Goal: Task Accomplishment & Management: Complete application form

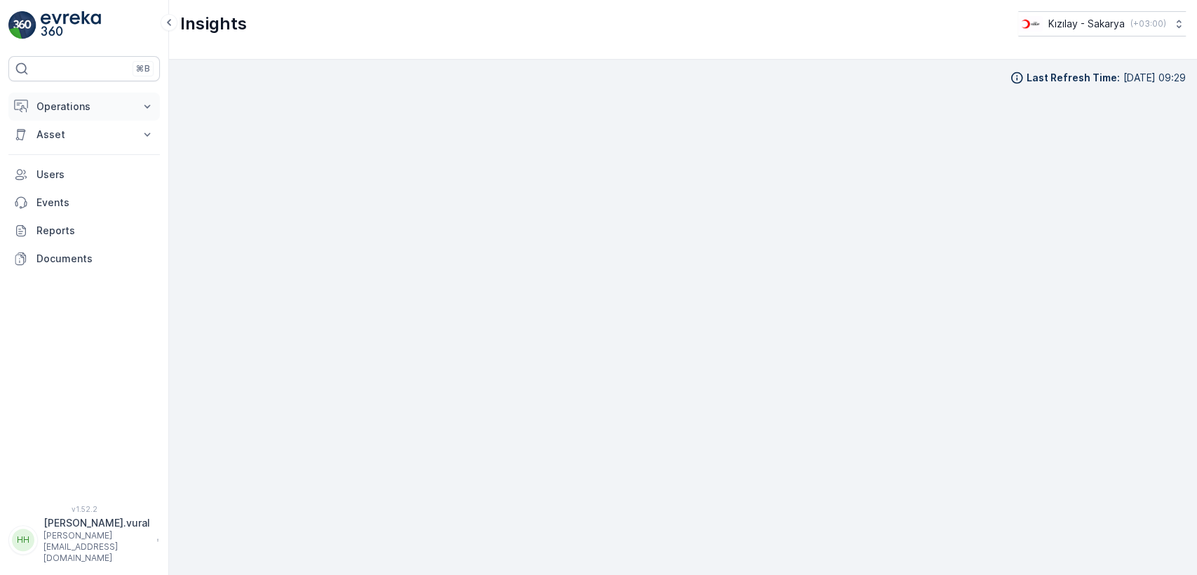
scroll to position [15, 0]
click at [75, 98] on button "Operations" at bounding box center [83, 107] width 151 height 28
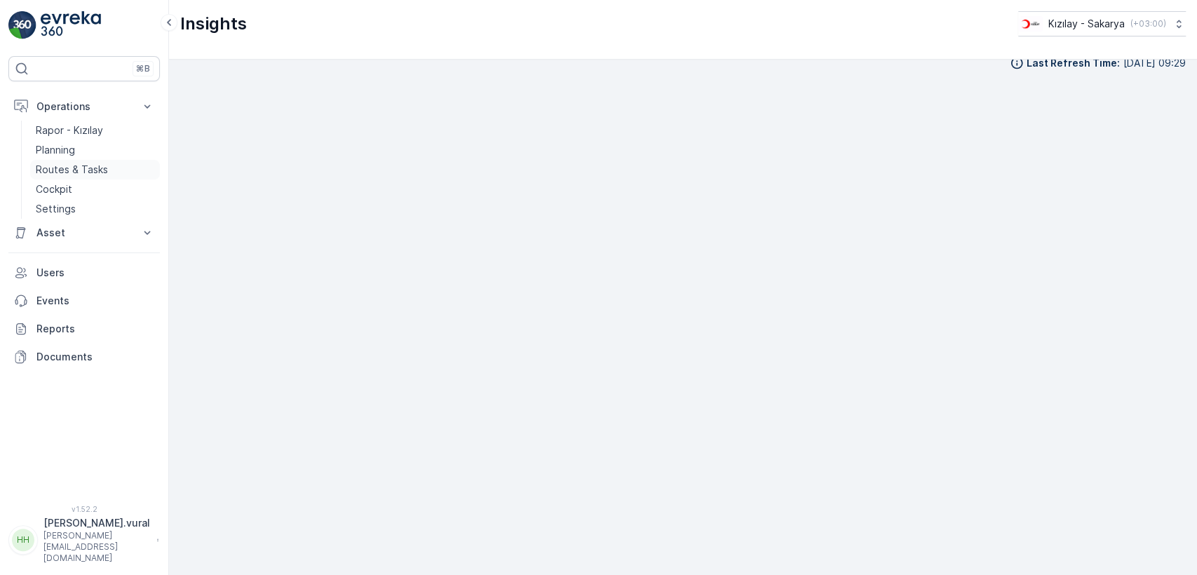
click at [84, 168] on p "Routes & Tasks" at bounding box center [72, 170] width 72 height 14
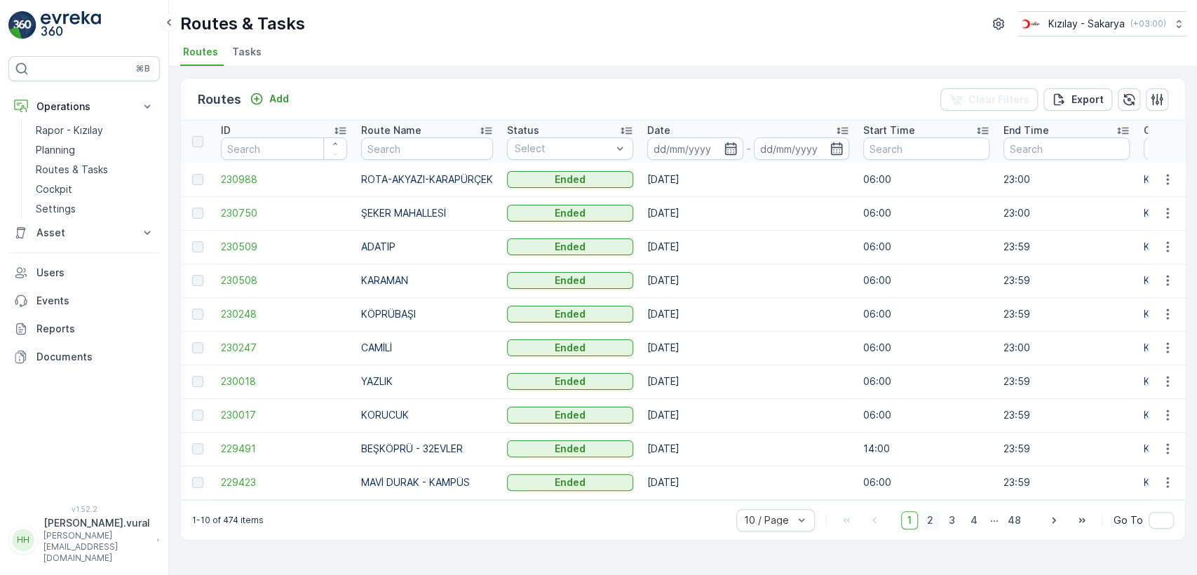
click at [936, 526] on span "2" at bounding box center [929, 520] width 19 height 18
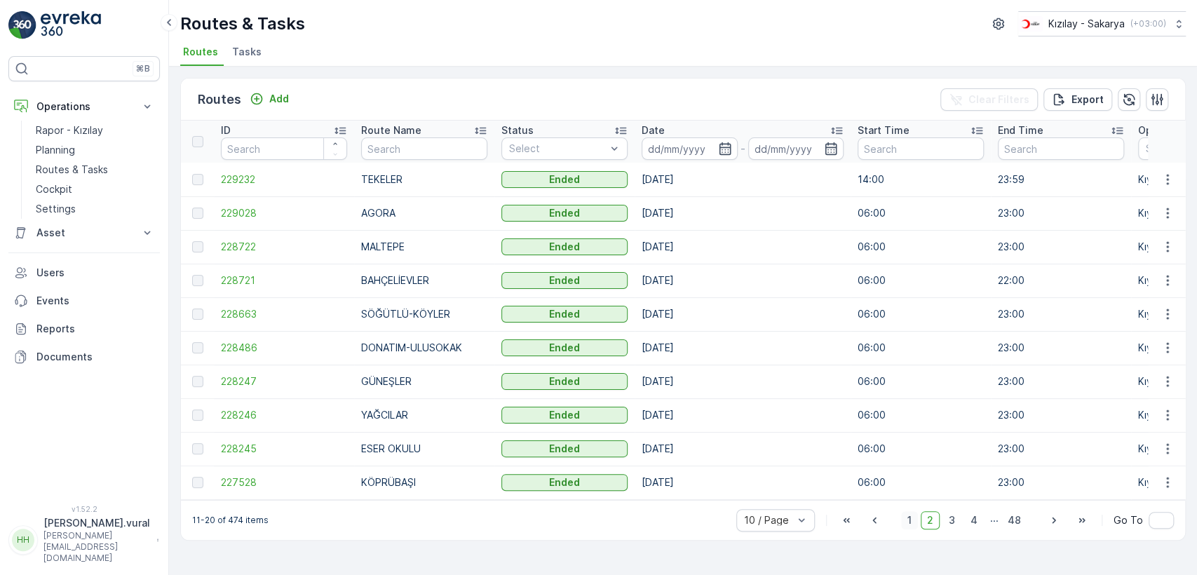
click at [915, 521] on span "1" at bounding box center [909, 520] width 17 height 18
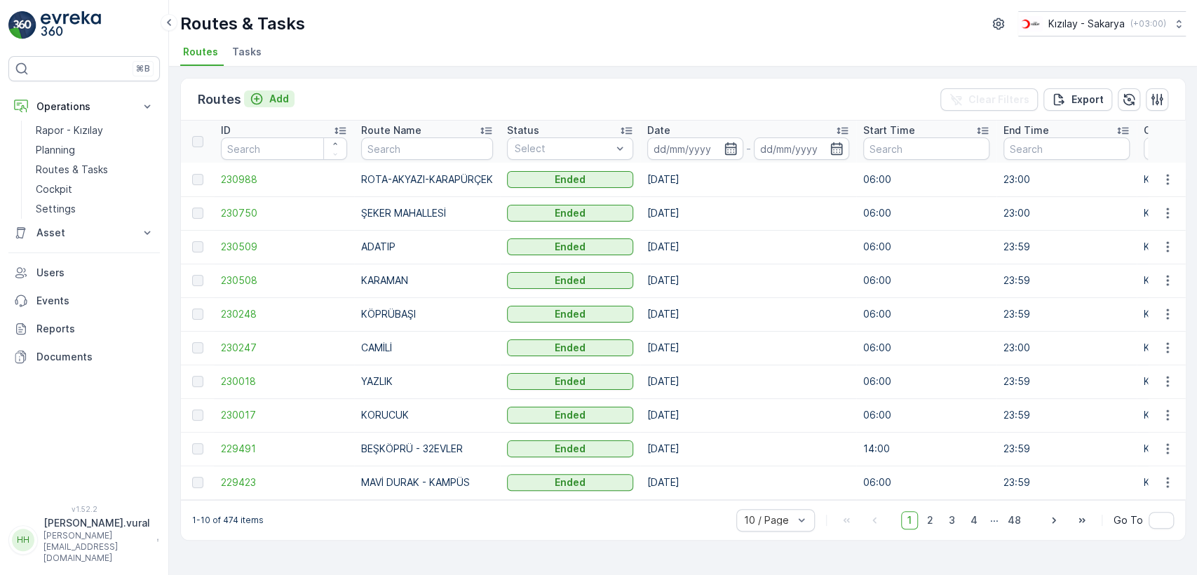
click at [271, 103] on p "Add" at bounding box center [279, 99] width 20 height 14
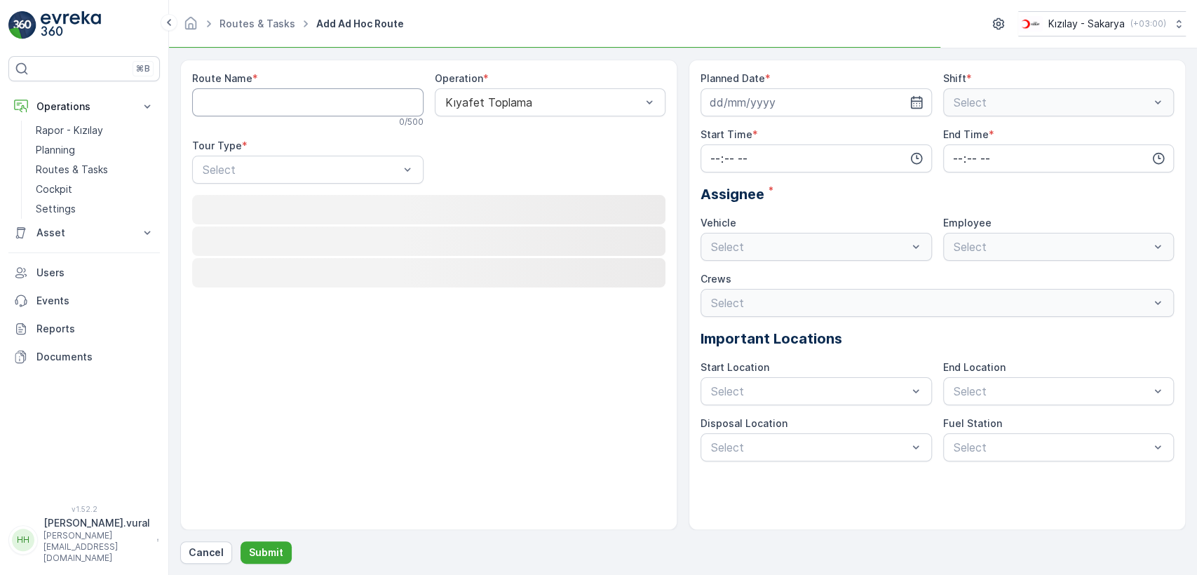
click at [276, 94] on Name "Route Name" at bounding box center [307, 102] width 231 height 28
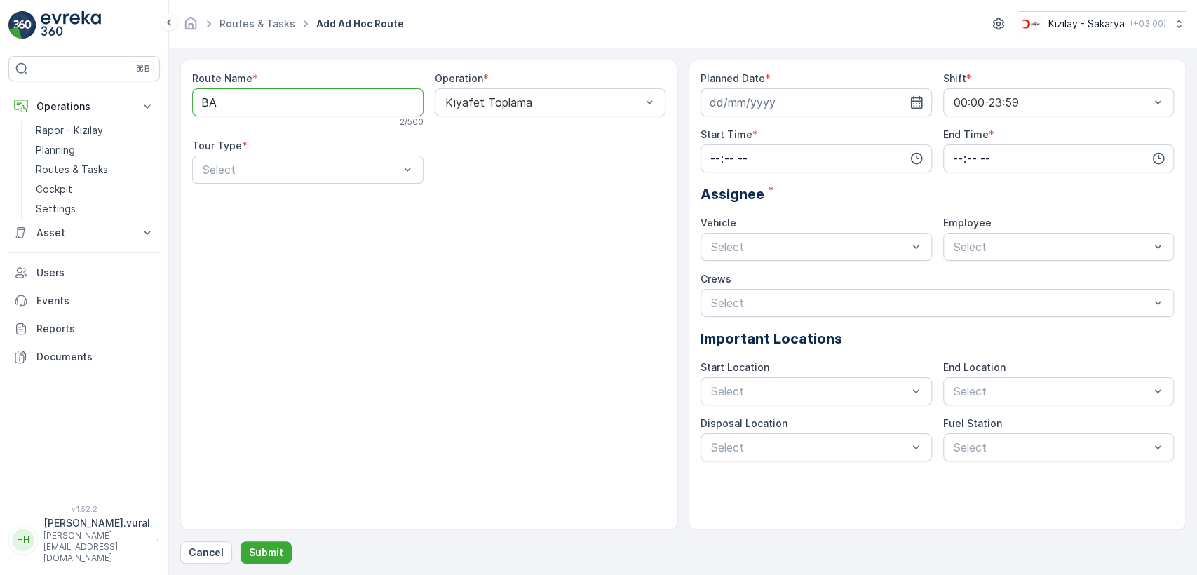
type Name "BAHÇELİEVLER"
click at [295, 179] on div "Select" at bounding box center [307, 170] width 231 height 28
drag, startPoint x: 284, startPoint y: 212, endPoint x: 352, endPoint y: 201, distance: 68.9
click at [284, 210] on div "Static" at bounding box center [307, 204] width 231 height 24
click at [460, 186] on div "Route Name * BAHÇELİEVLER 12 / 500 Operation * Kıyafet Toplama Tour Type * opti…" at bounding box center [428, 132] width 473 height 123
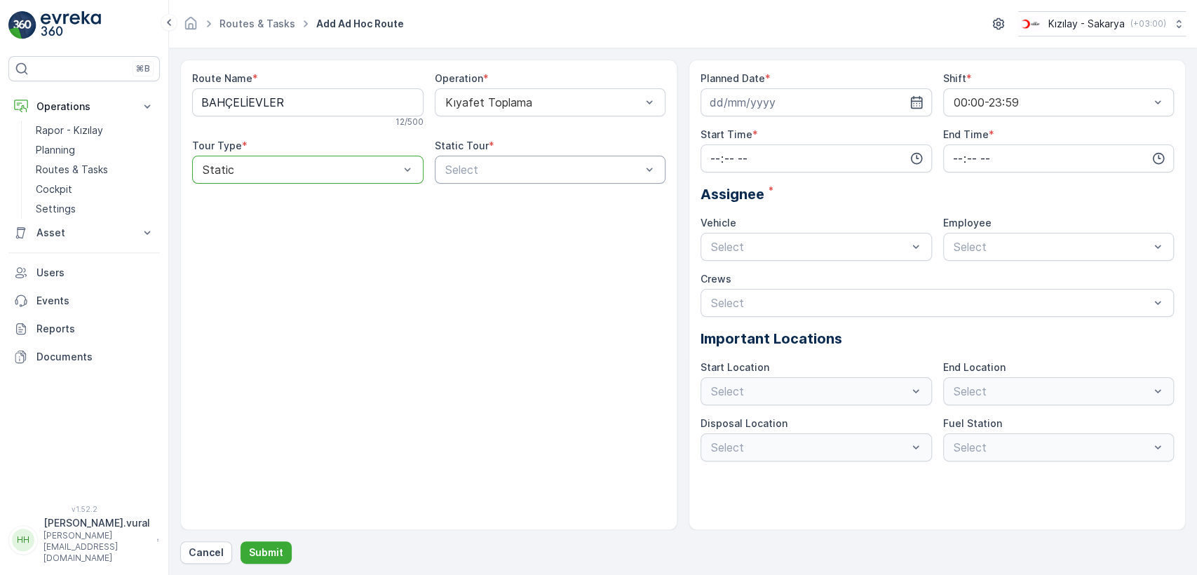
click at [463, 177] on div "Select" at bounding box center [550, 170] width 231 height 28
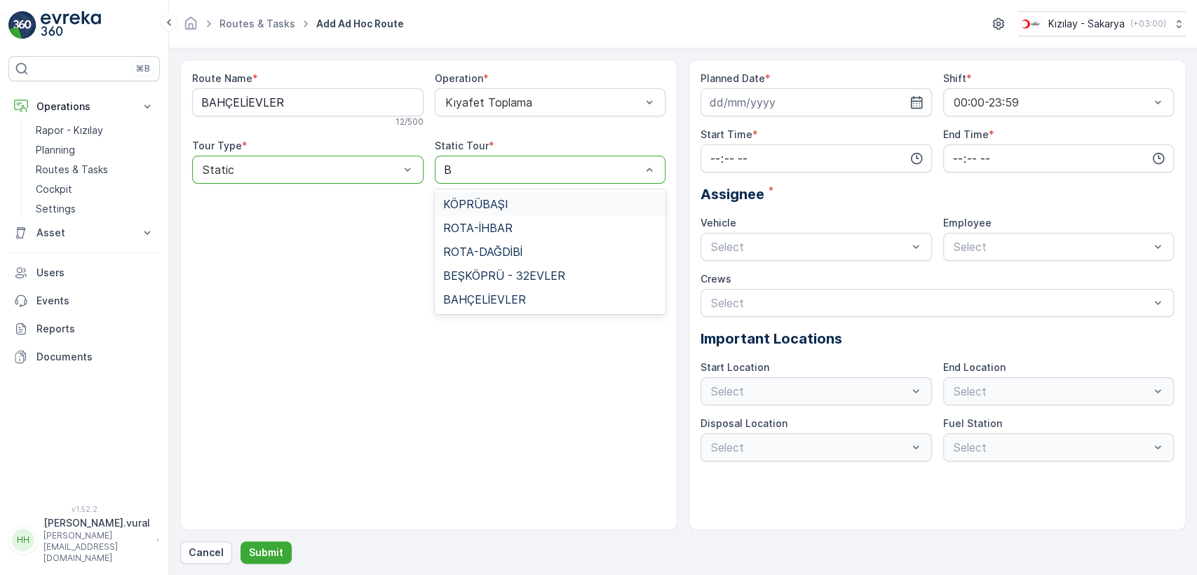
type input "BA"
click at [511, 243] on div "BAHÇELİEVLER" at bounding box center [550, 252] width 231 height 24
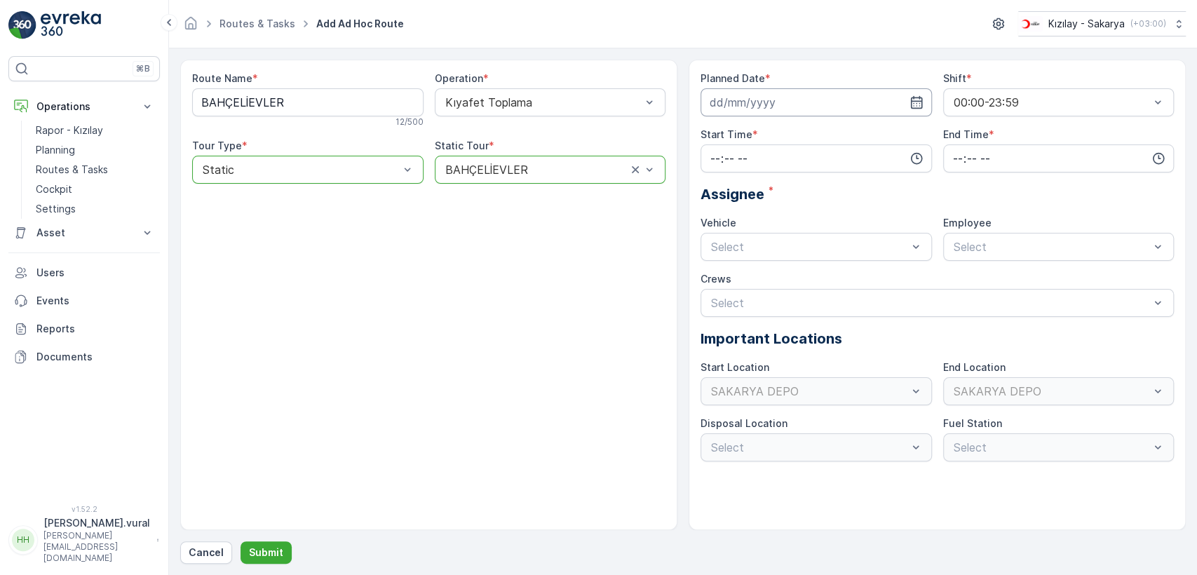
click at [791, 111] on input at bounding box center [815, 102] width 231 height 28
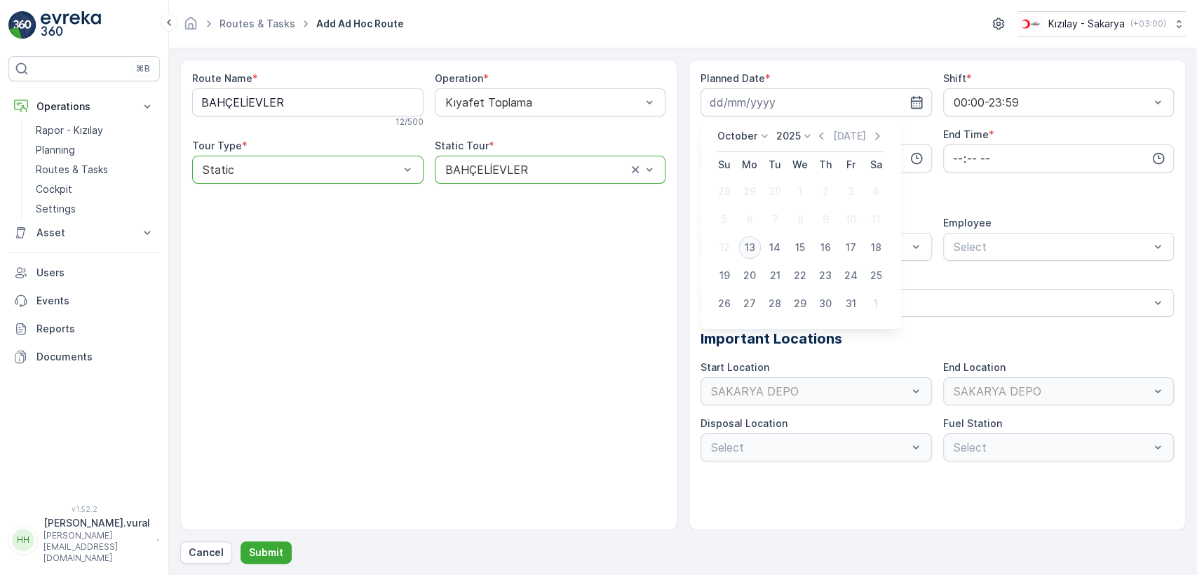
click at [751, 246] on div "13" at bounding box center [749, 247] width 22 height 22
type input "[DATE]"
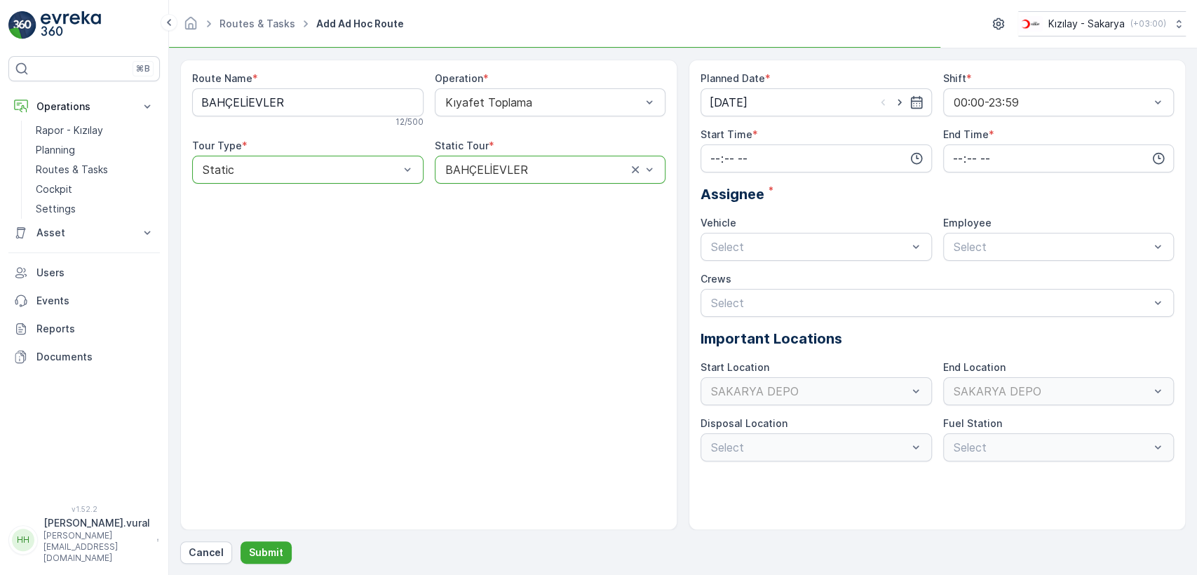
click at [737, 142] on div "Start Time *" at bounding box center [815, 150] width 231 height 45
click at [735, 160] on input "time" at bounding box center [815, 158] width 231 height 28
click at [709, 296] on span "06" at bounding box center [715, 300] width 13 height 14
type input "06:00"
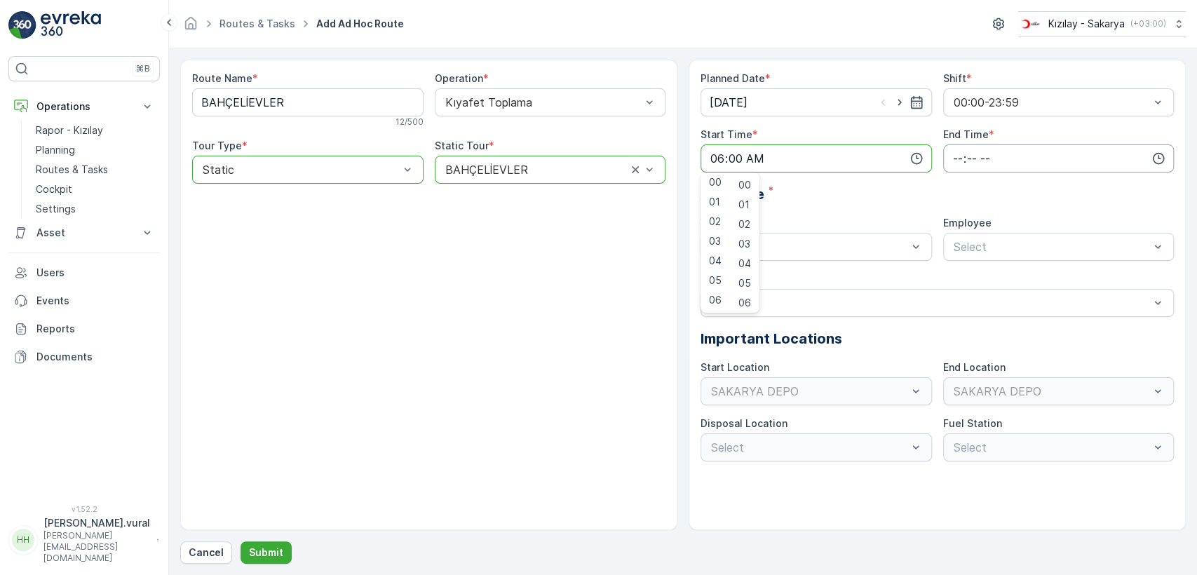
click at [955, 153] on input "time" at bounding box center [1058, 158] width 231 height 28
drag, startPoint x: 955, startPoint y: 304, endPoint x: 959, endPoint y: 293, distance: 12.0
click at [955, 304] on span "23" at bounding box center [956, 300] width 11 height 14
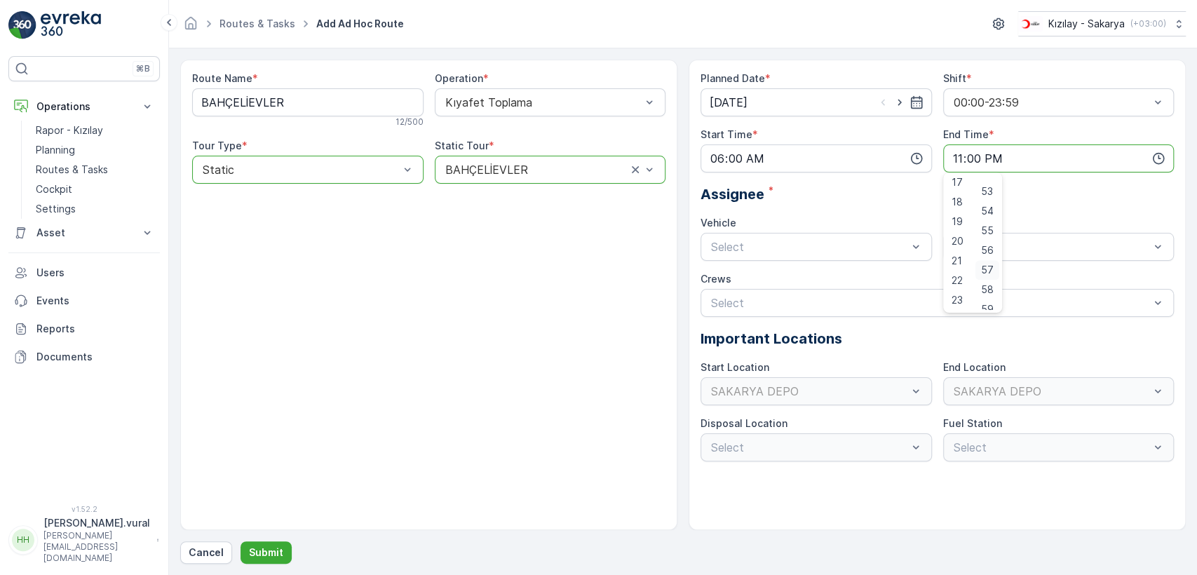
scroll to position [1043, 0]
click at [988, 297] on span "59" at bounding box center [987, 300] width 13 height 14
type input "23:59"
click at [786, 254] on div "Select" at bounding box center [815, 247] width 231 height 28
click at [777, 297] on div "06 ECH 422" at bounding box center [815, 305] width 231 height 24
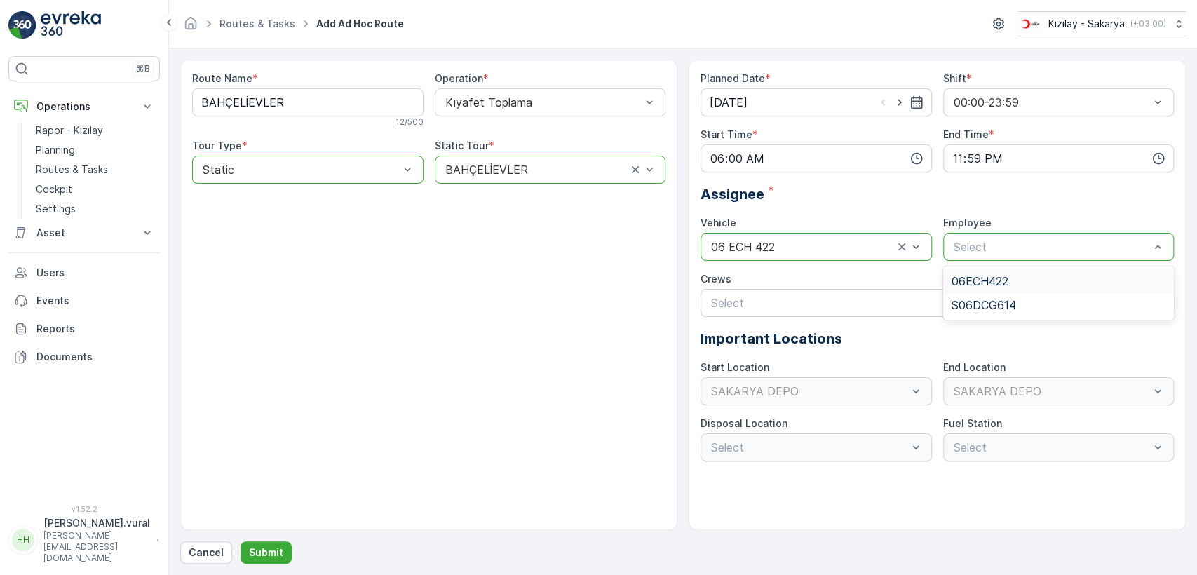
click at [988, 275] on span "06ECH422" at bounding box center [979, 281] width 57 height 13
click at [271, 545] on p "Submit" at bounding box center [266, 552] width 34 height 14
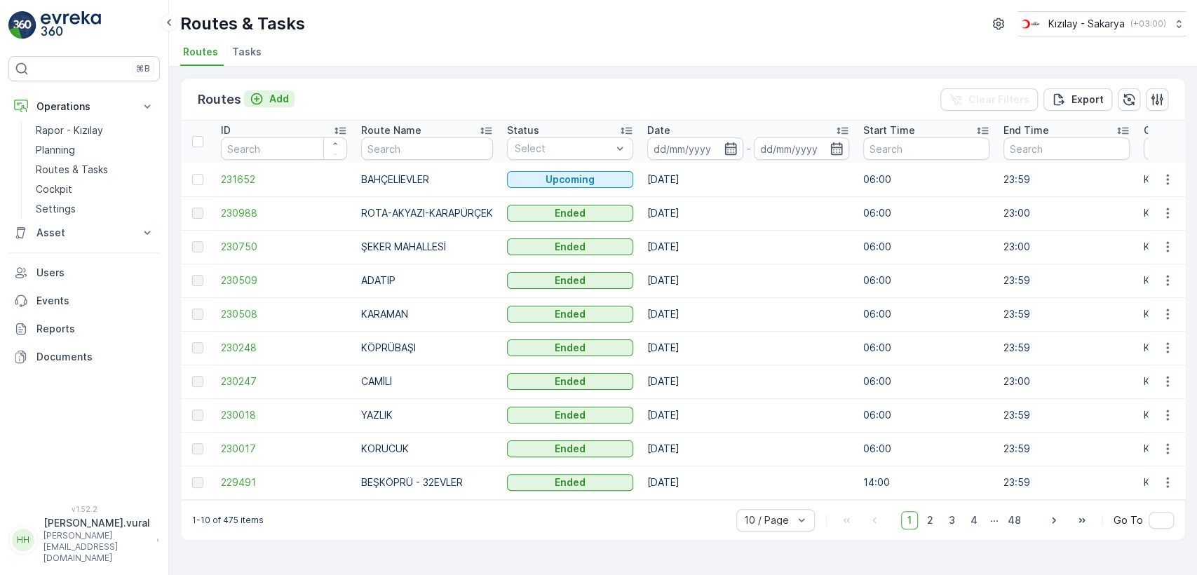
click at [274, 92] on p "Add" at bounding box center [279, 99] width 20 height 14
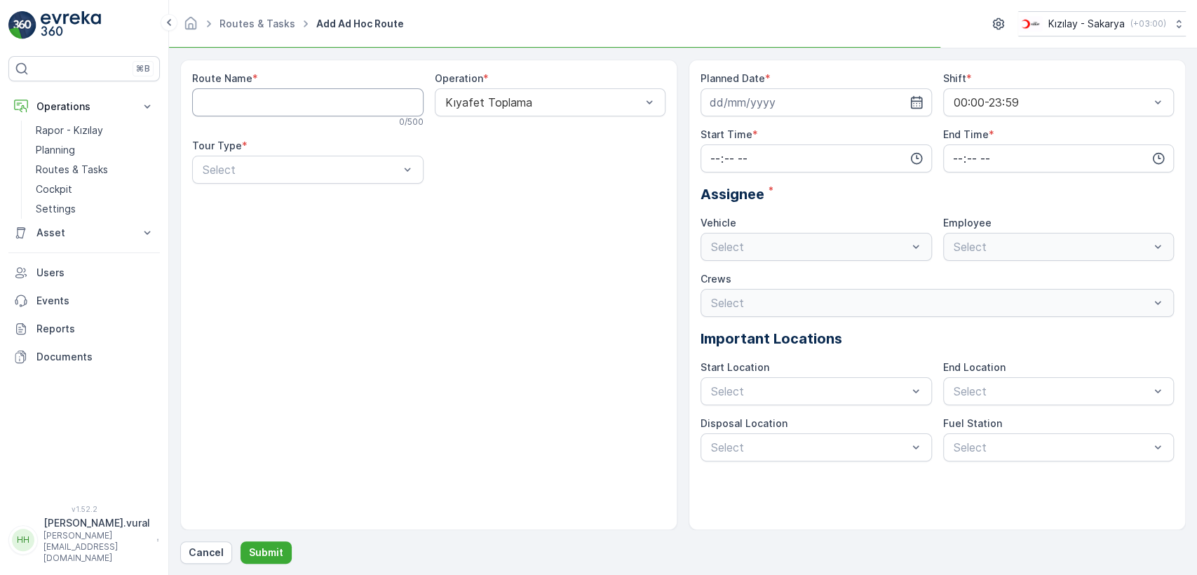
click at [274, 91] on Name "Route Name" at bounding box center [307, 102] width 231 height 28
type Name "ŞEKER MAHALLESİ"
click at [296, 201] on div "Static" at bounding box center [307, 204] width 214 height 13
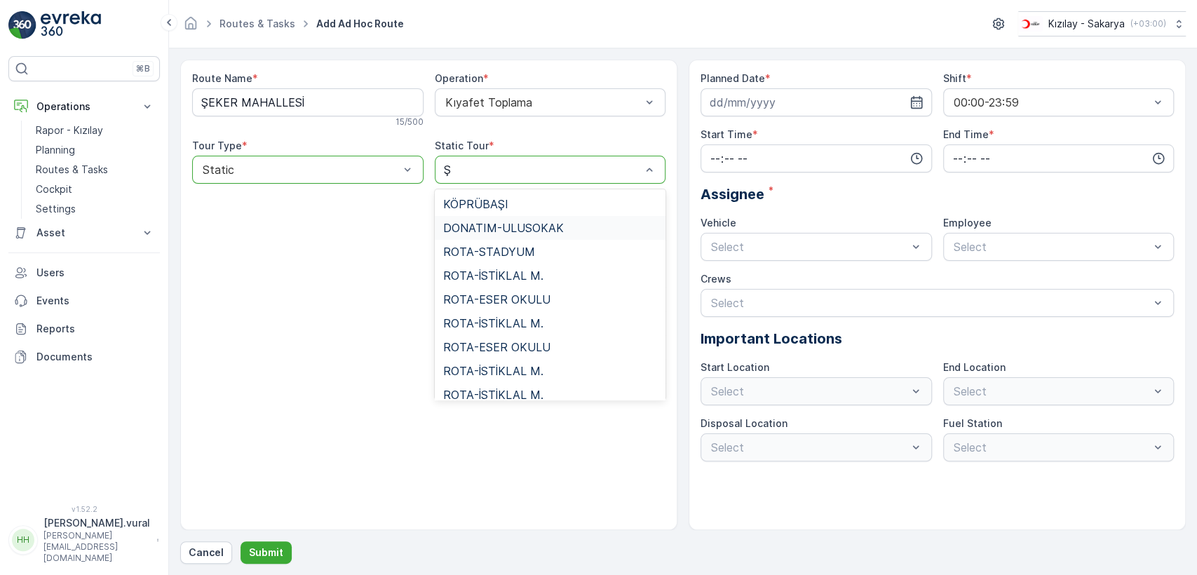
type input "ŞE"
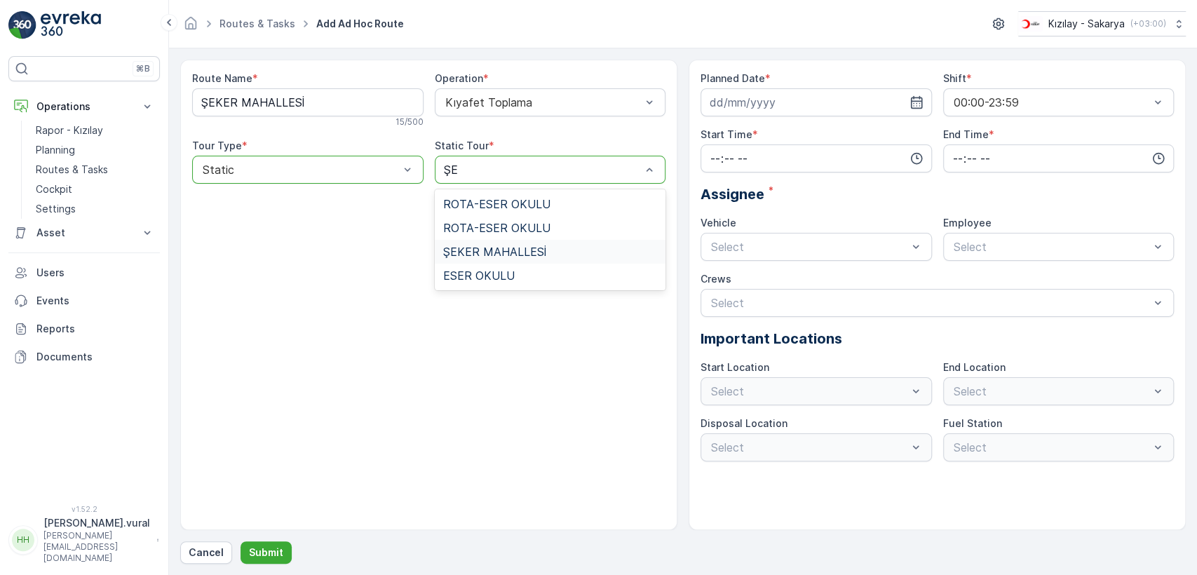
click at [539, 252] on span "ŞEKER MAHALLESİ" at bounding box center [494, 251] width 103 height 13
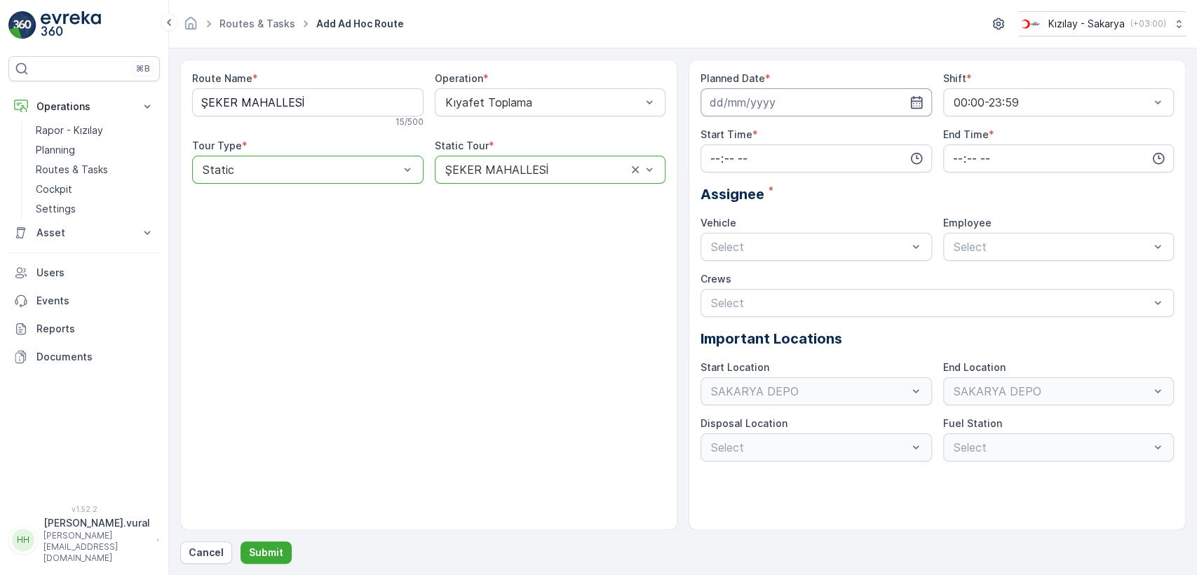
click at [803, 97] on input at bounding box center [815, 102] width 231 height 28
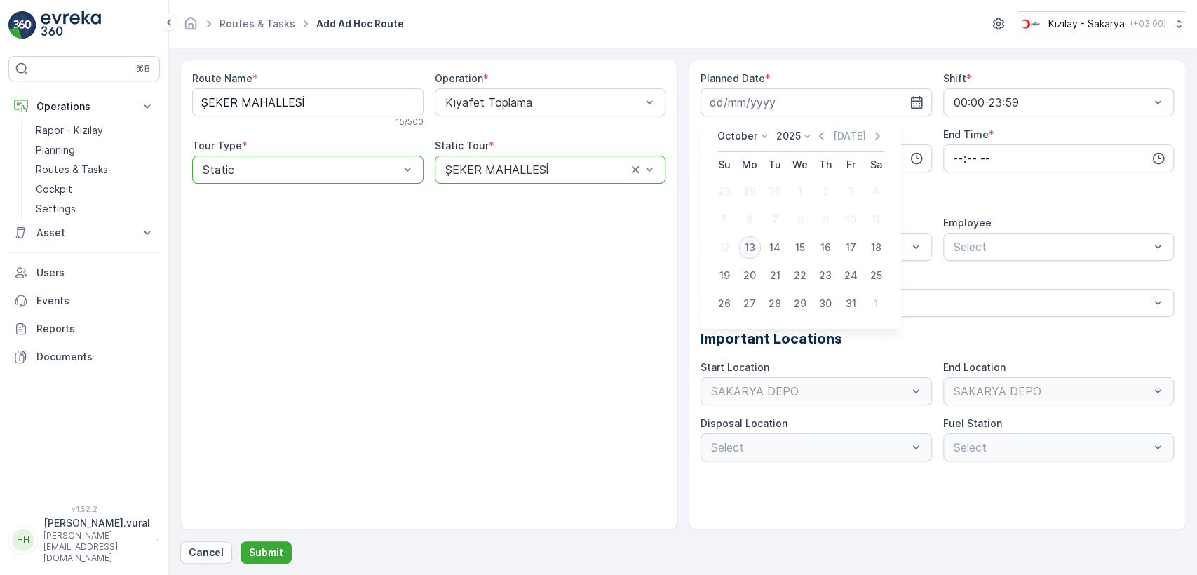
click at [757, 245] on div "13" at bounding box center [749, 247] width 22 height 22
type input "[DATE]"
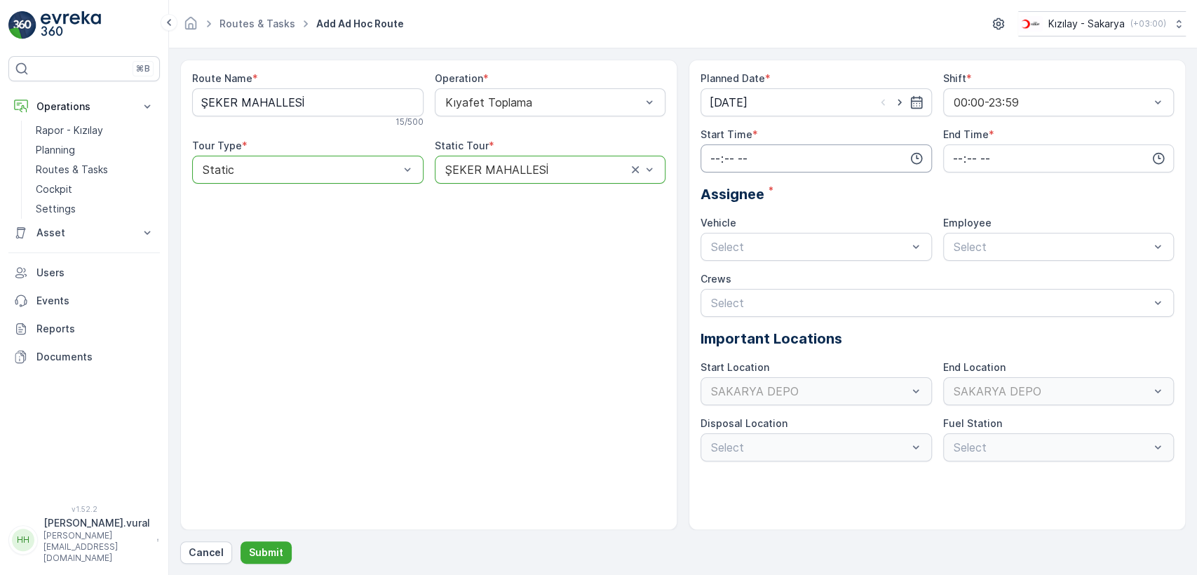
click at [756, 161] on input "time" at bounding box center [815, 158] width 231 height 28
click at [717, 293] on span "06" at bounding box center [715, 300] width 13 height 14
type input "06:00"
click at [1037, 156] on input "time" at bounding box center [1058, 158] width 231 height 28
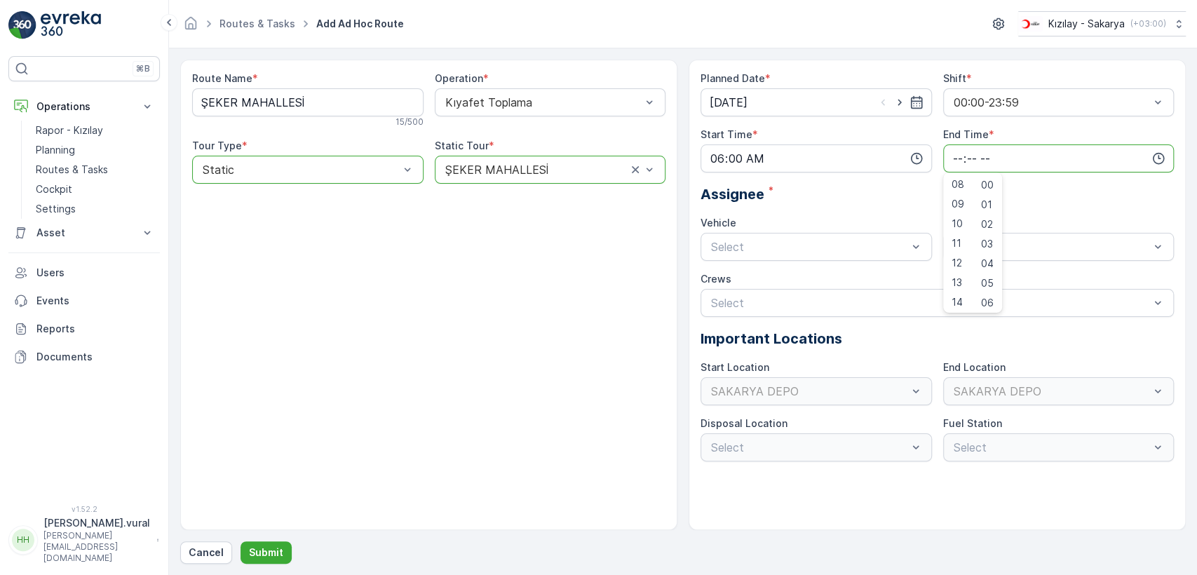
scroll to position [336, 0]
click at [953, 299] on span "23" at bounding box center [956, 300] width 11 height 14
click at [989, 298] on span "59" at bounding box center [987, 300] width 13 height 14
type input "23:59"
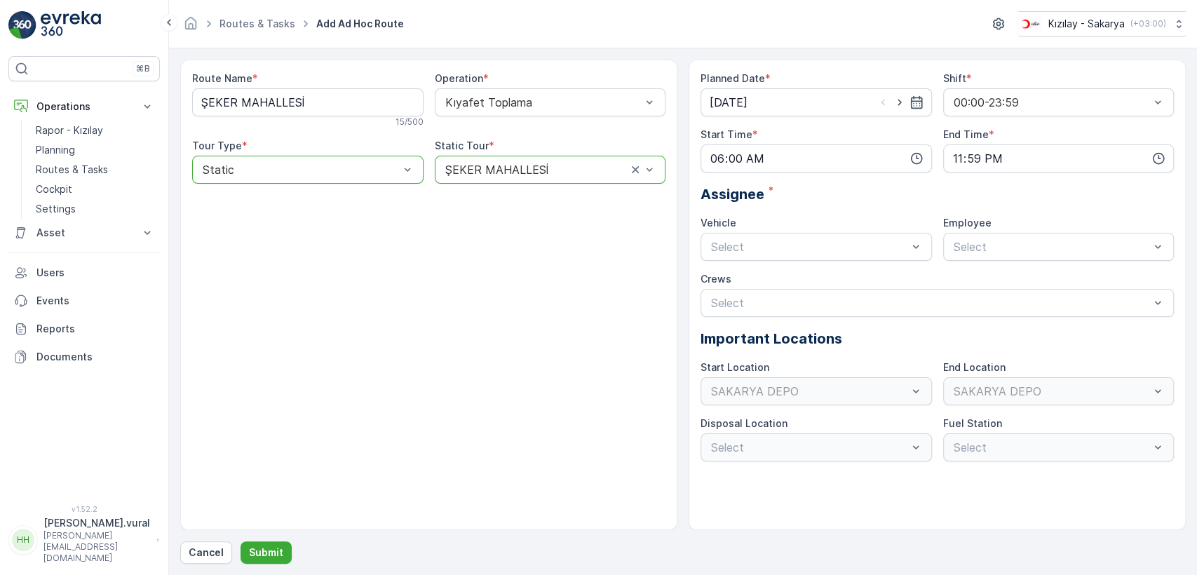
click at [801, 230] on div "Vehicle Select" at bounding box center [815, 238] width 231 height 45
click at [779, 300] on div "06 ECH 422 Busy" at bounding box center [816, 305] width 214 height 13
drag, startPoint x: 1012, startPoint y: 261, endPoint x: 1012, endPoint y: 252, distance: 9.8
click at [1013, 260] on div "Planned Date * [DATE] Shift * 00:00-23:59 Start Time * 06:00 End Time * 23:59 A…" at bounding box center [936, 266] width 473 height 390
click at [991, 276] on span "06ECH422" at bounding box center [979, 281] width 57 height 13
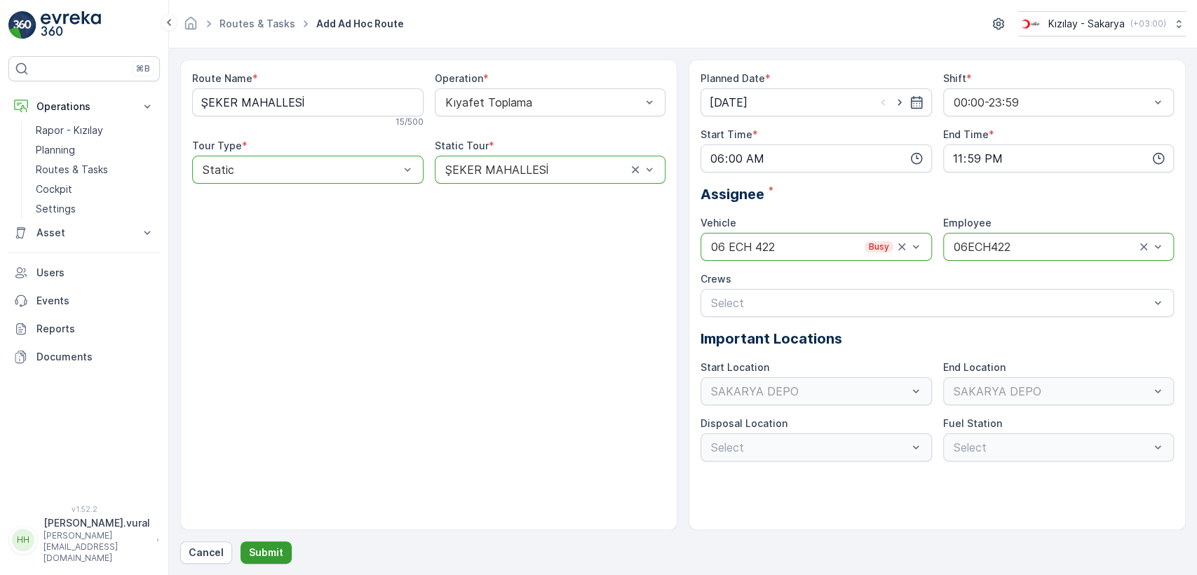
click at [277, 542] on button "Submit" at bounding box center [265, 552] width 51 height 22
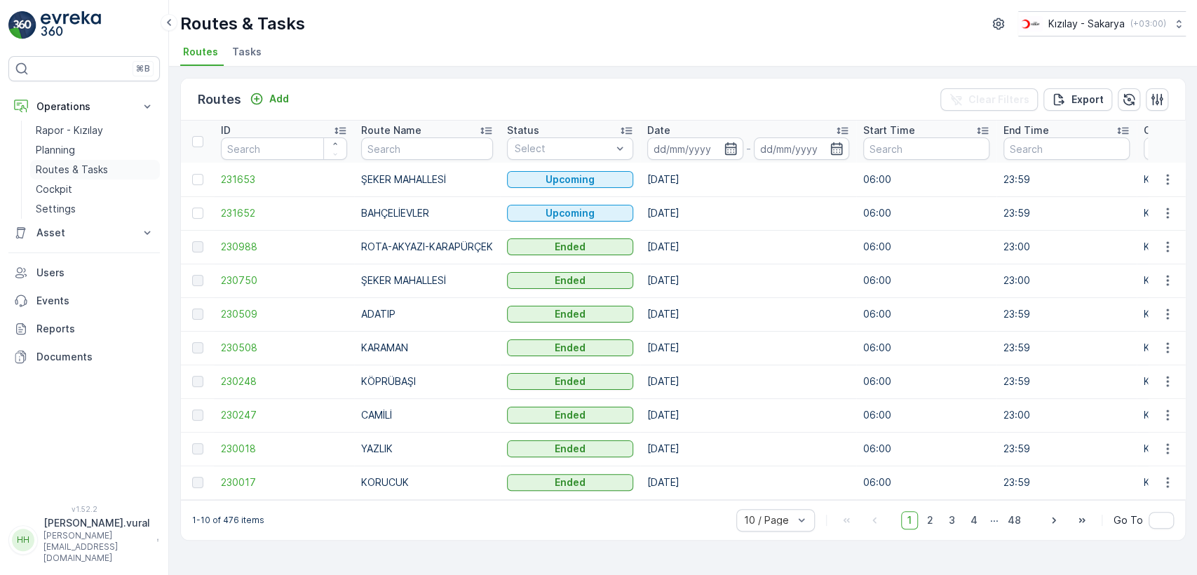
click at [83, 173] on p "Routes & Tasks" at bounding box center [72, 170] width 72 height 14
click at [1166, 212] on icon "button" at bounding box center [1167, 213] width 14 height 14
click at [1166, 224] on div "See More Details" at bounding box center [1142, 234] width 108 height 20
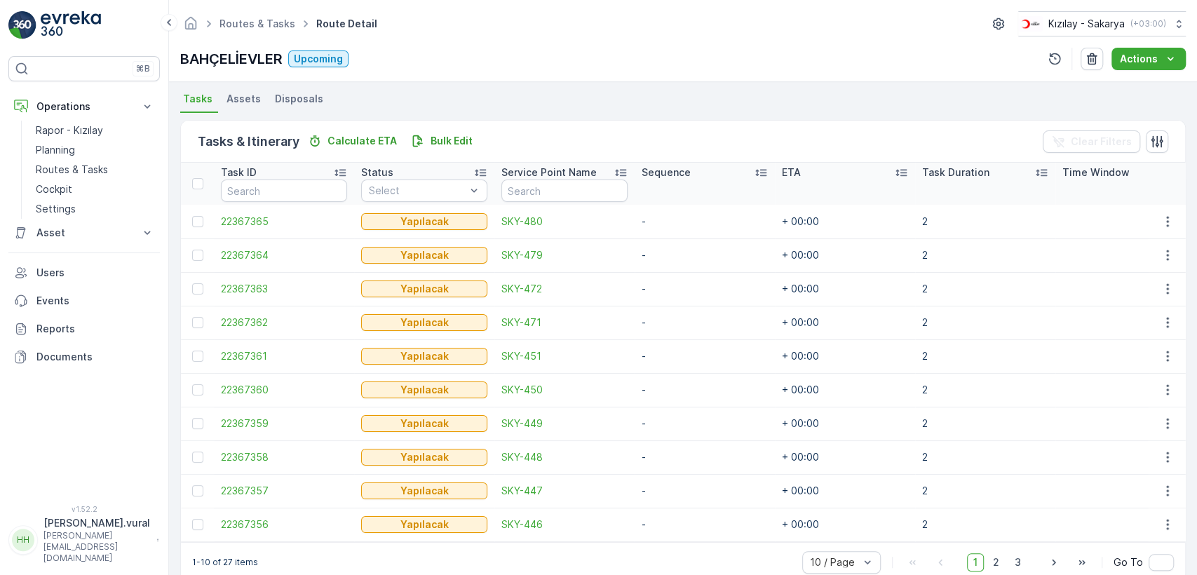
scroll to position [333, 0]
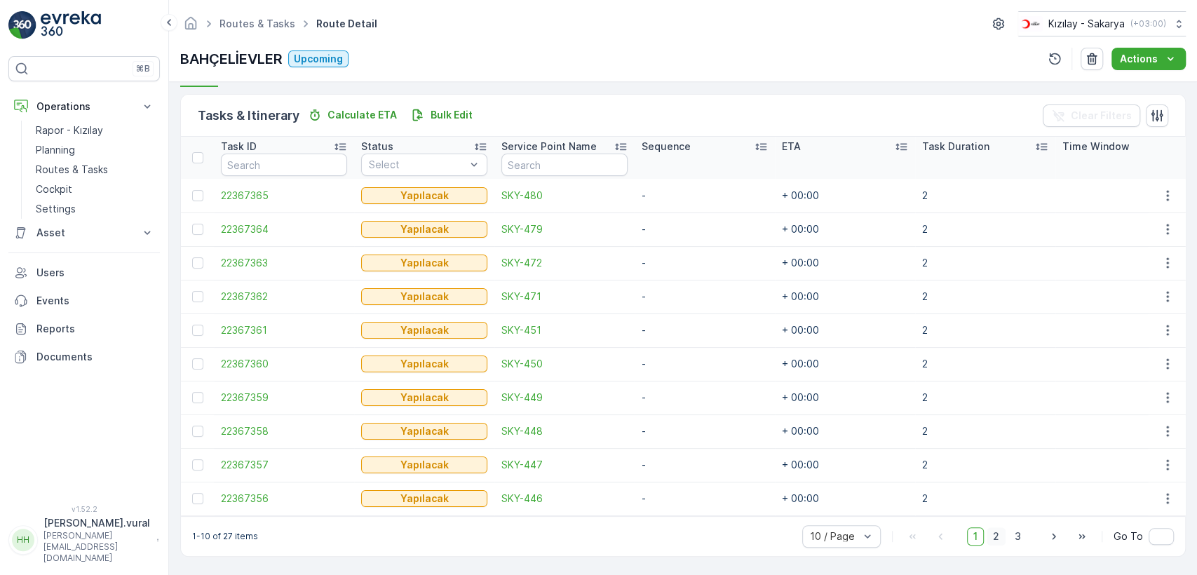
click at [990, 532] on span "2" at bounding box center [995, 536] width 19 height 18
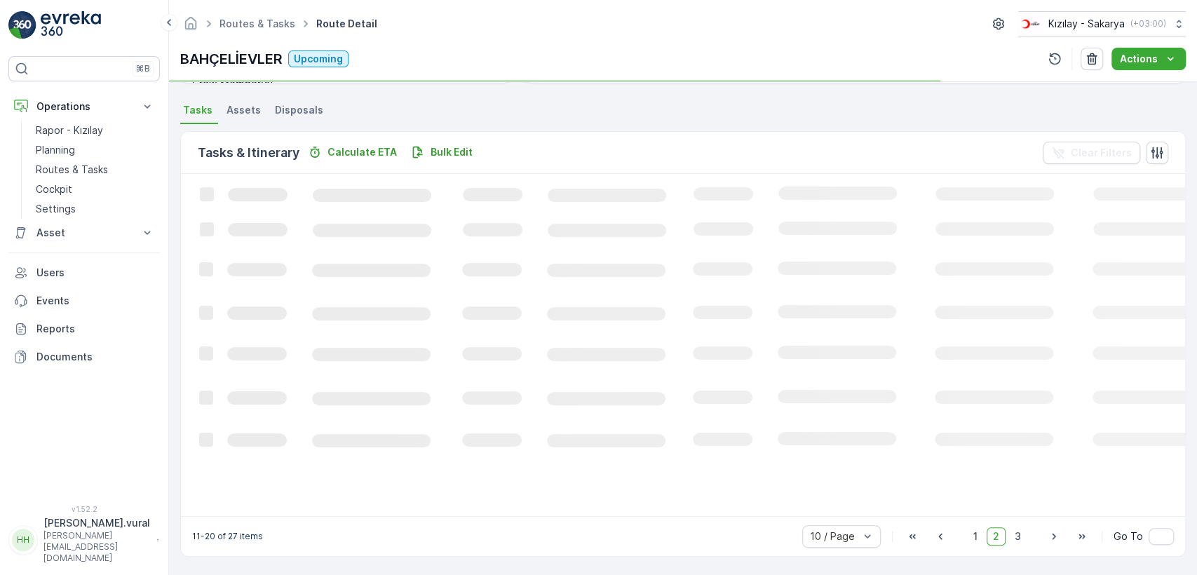
scroll to position [290, 0]
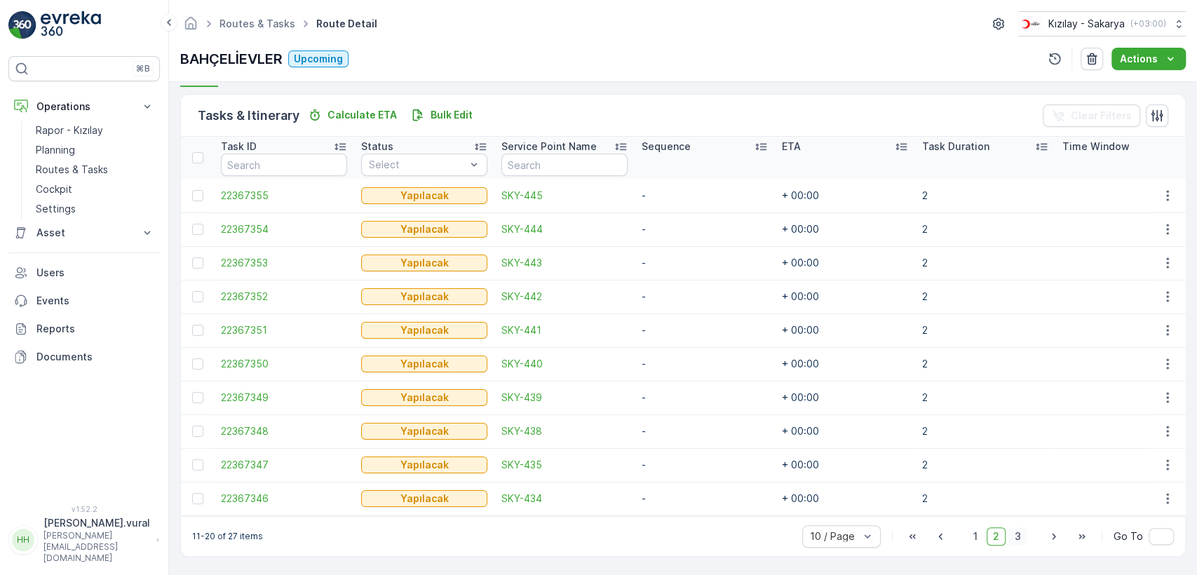
click at [1010, 537] on span "3" at bounding box center [1017, 536] width 19 height 18
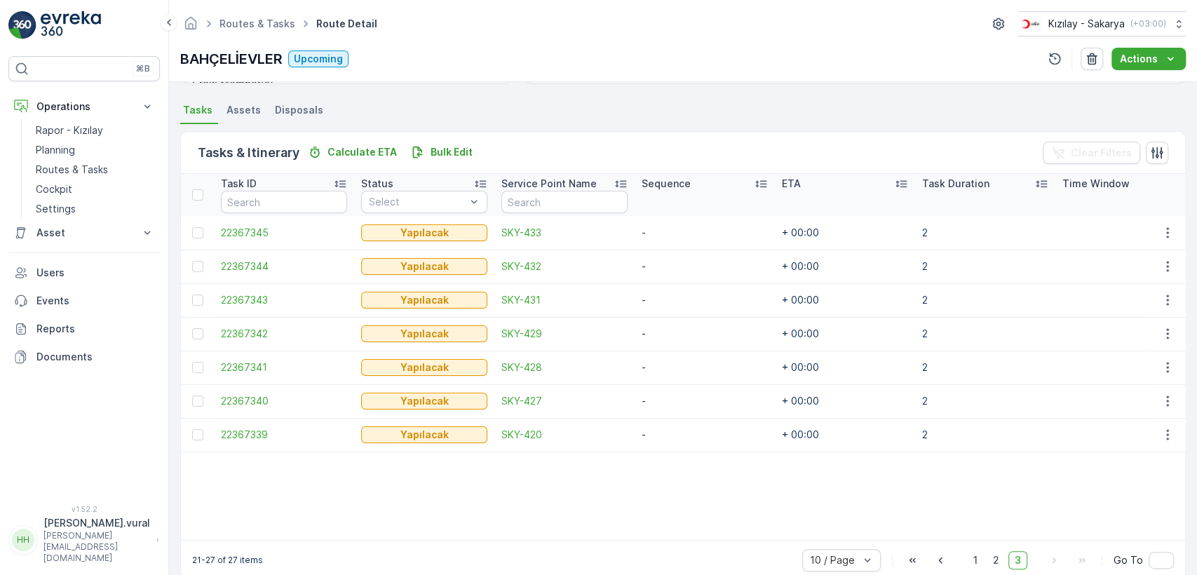
scroll to position [320, 0]
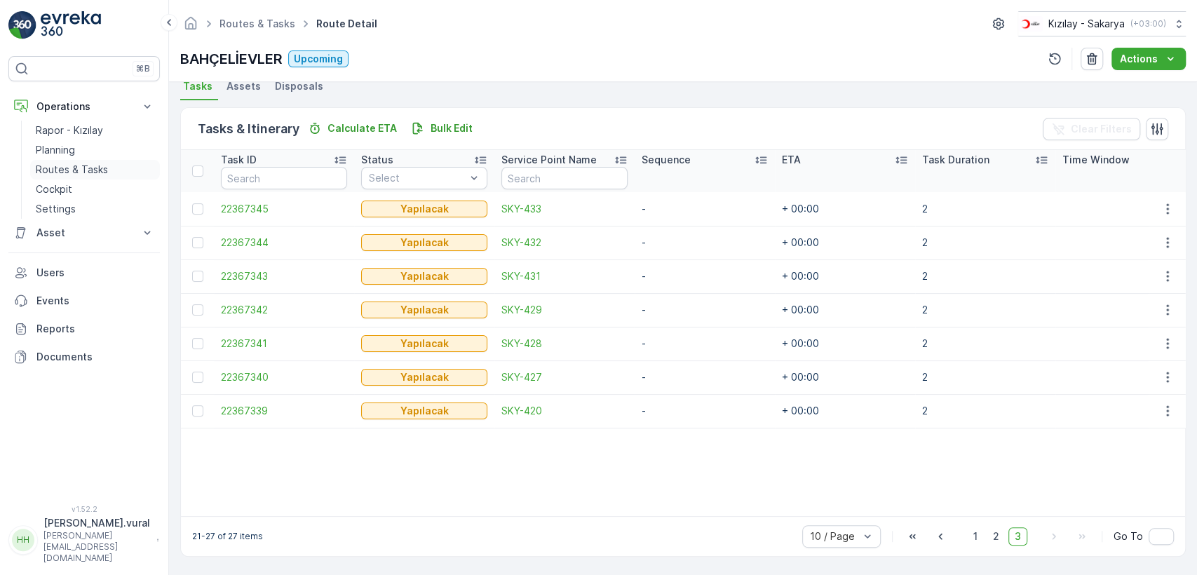
click at [80, 174] on p "Routes & Tasks" at bounding box center [72, 170] width 72 height 14
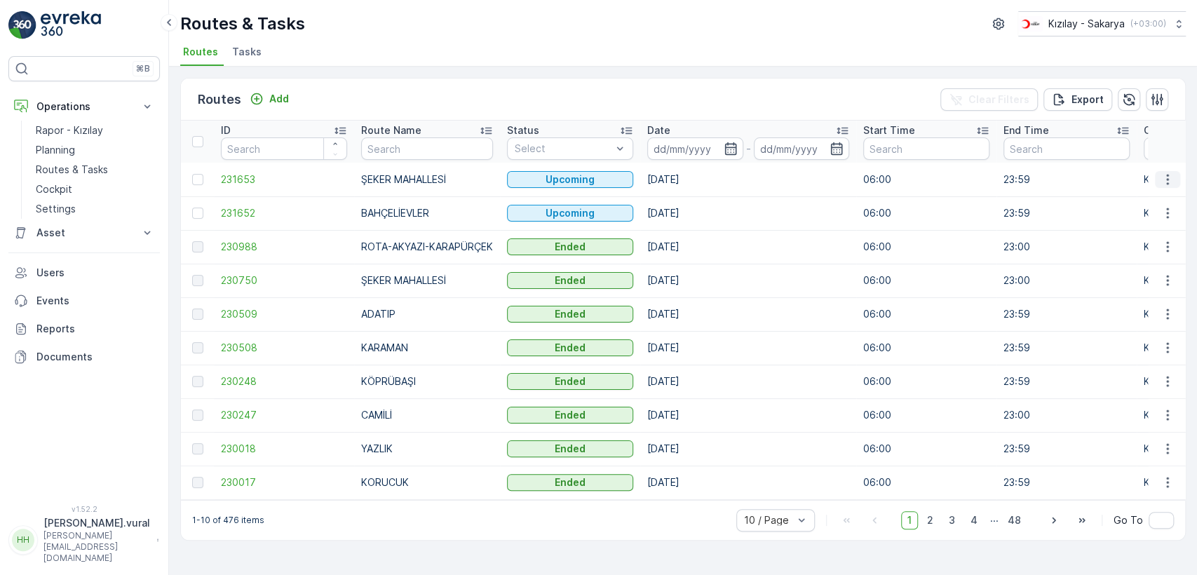
click at [1163, 175] on icon "button" at bounding box center [1167, 179] width 14 height 14
click at [1157, 196] on span "See More Details" at bounding box center [1133, 200] width 81 height 14
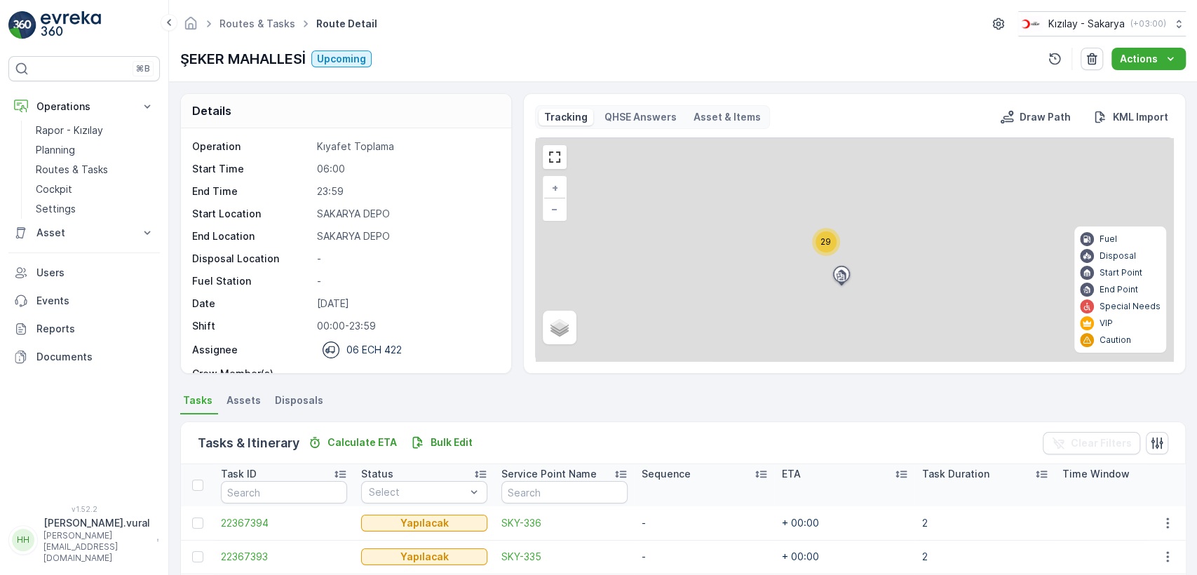
scroll to position [333, 0]
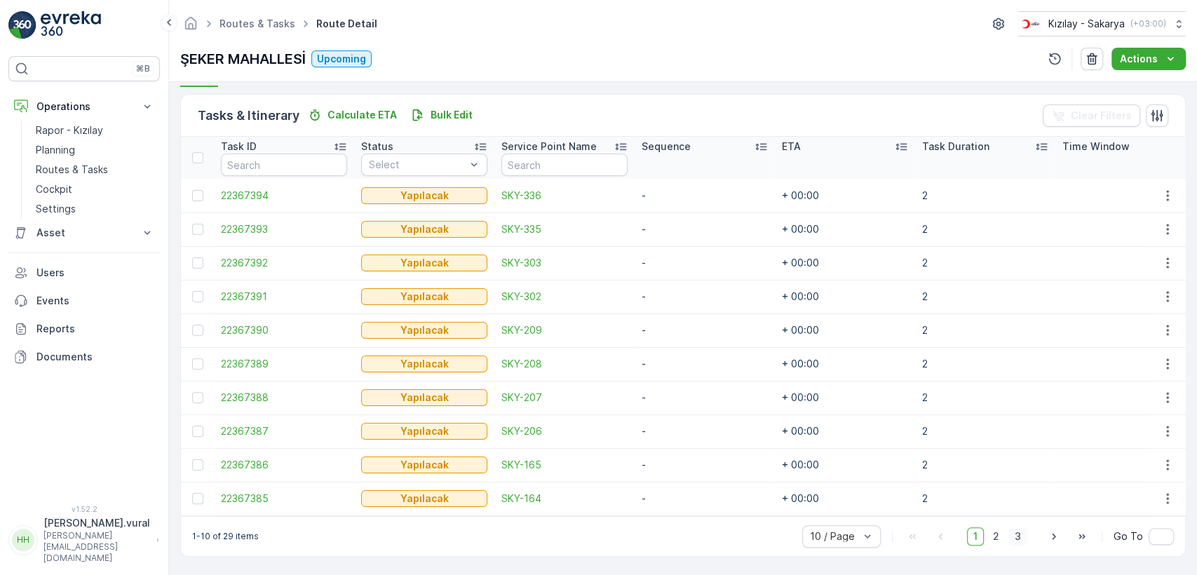
click at [1015, 538] on span "3" at bounding box center [1017, 536] width 19 height 18
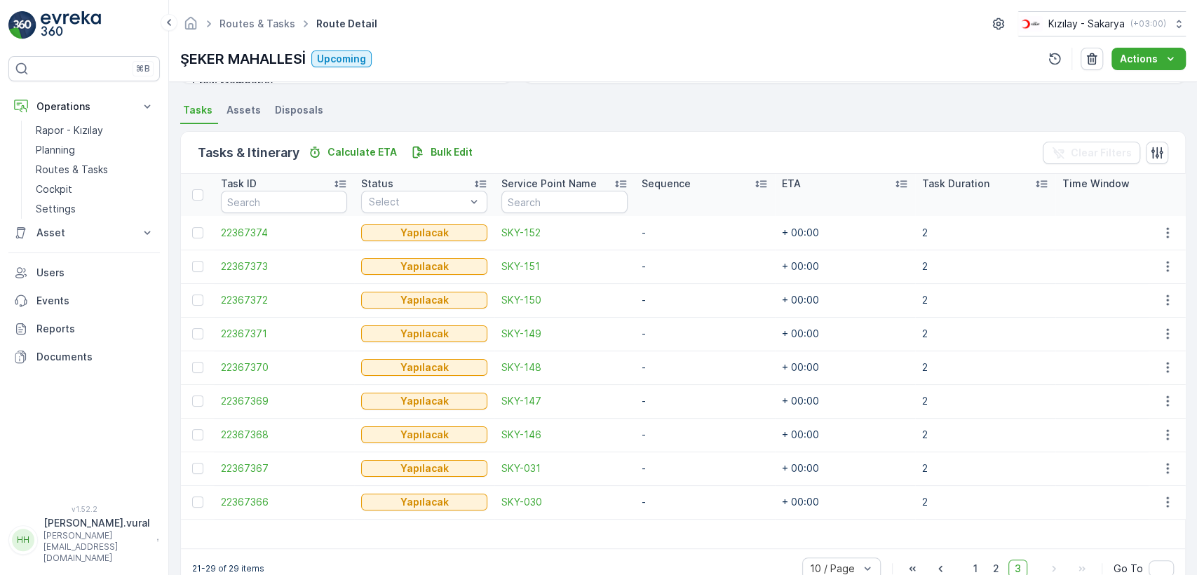
scroll to position [329, 0]
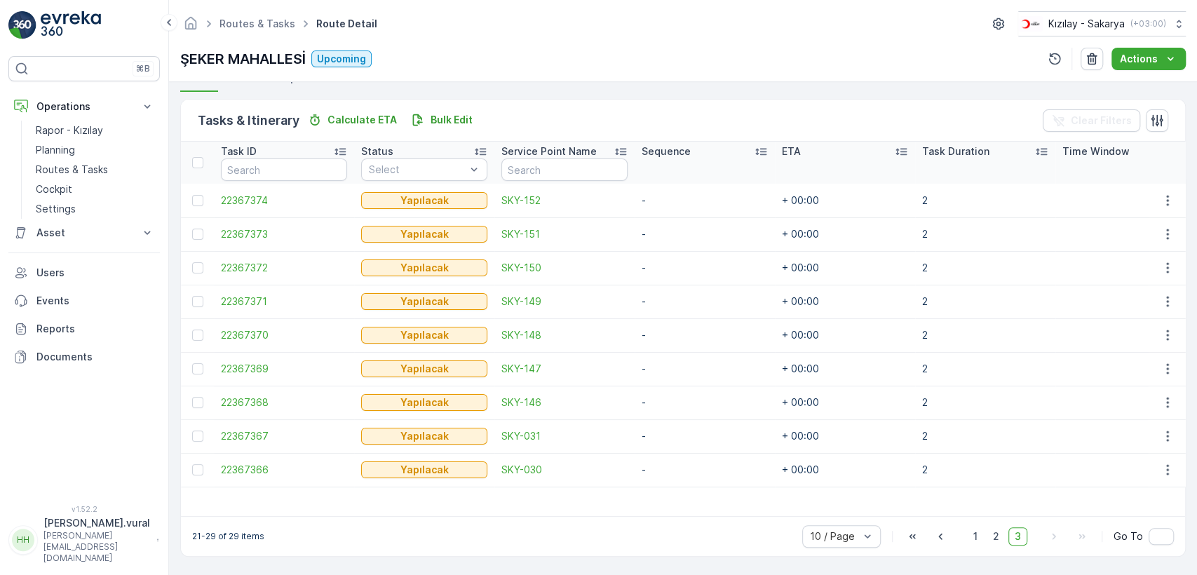
click at [1004, 545] on div "10 / Page 1 2 3 Go To" at bounding box center [988, 536] width 372 height 22
click at [995, 538] on span "2" at bounding box center [995, 536] width 19 height 18
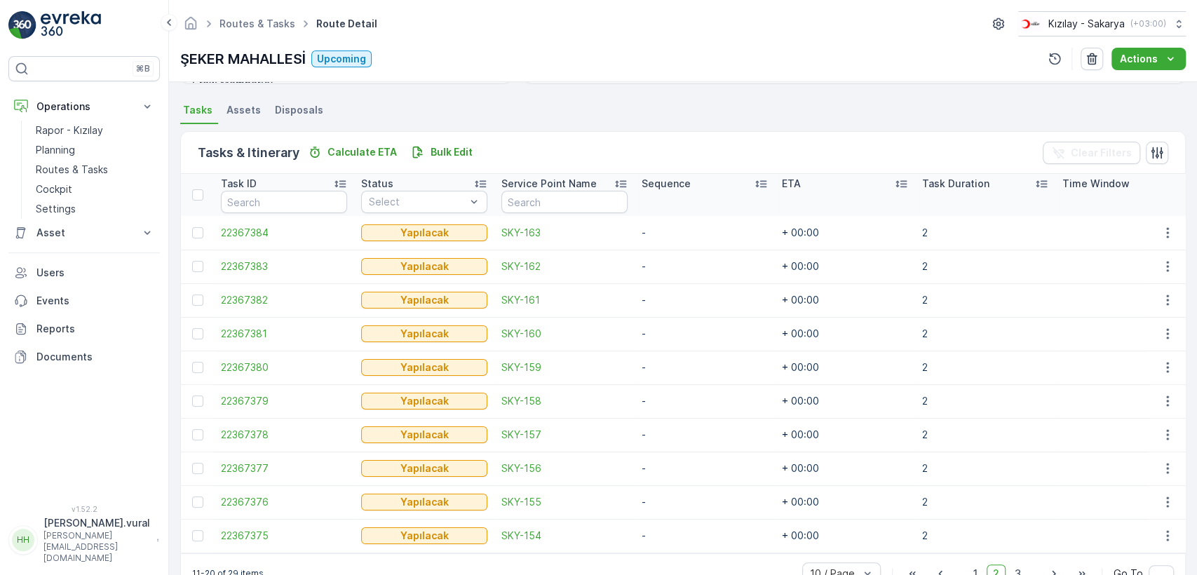
scroll to position [333, 0]
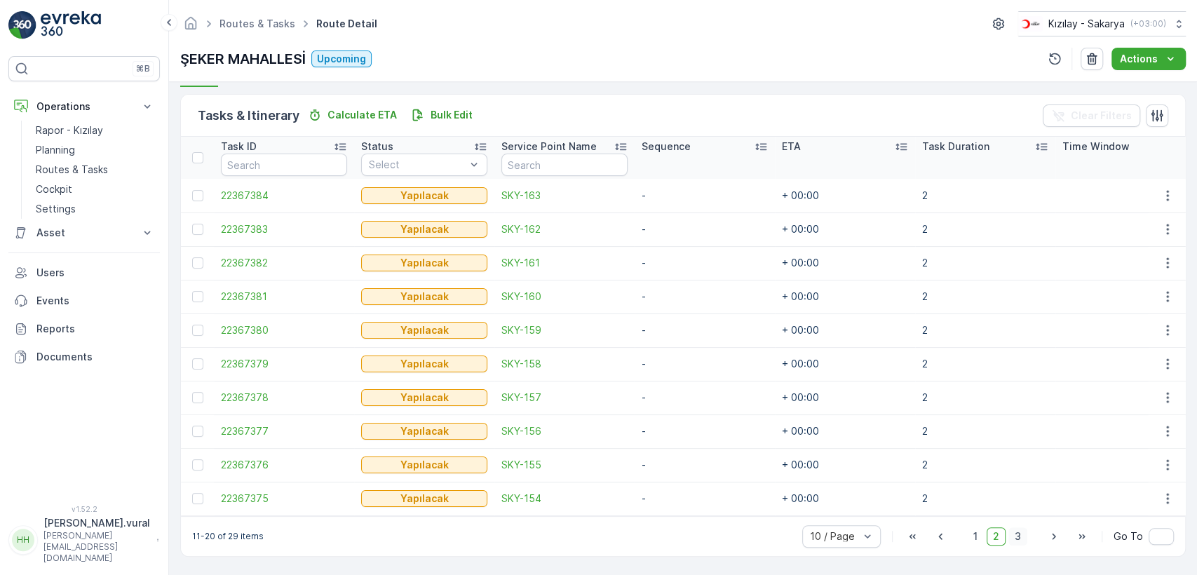
click at [1015, 534] on span "3" at bounding box center [1017, 536] width 19 height 18
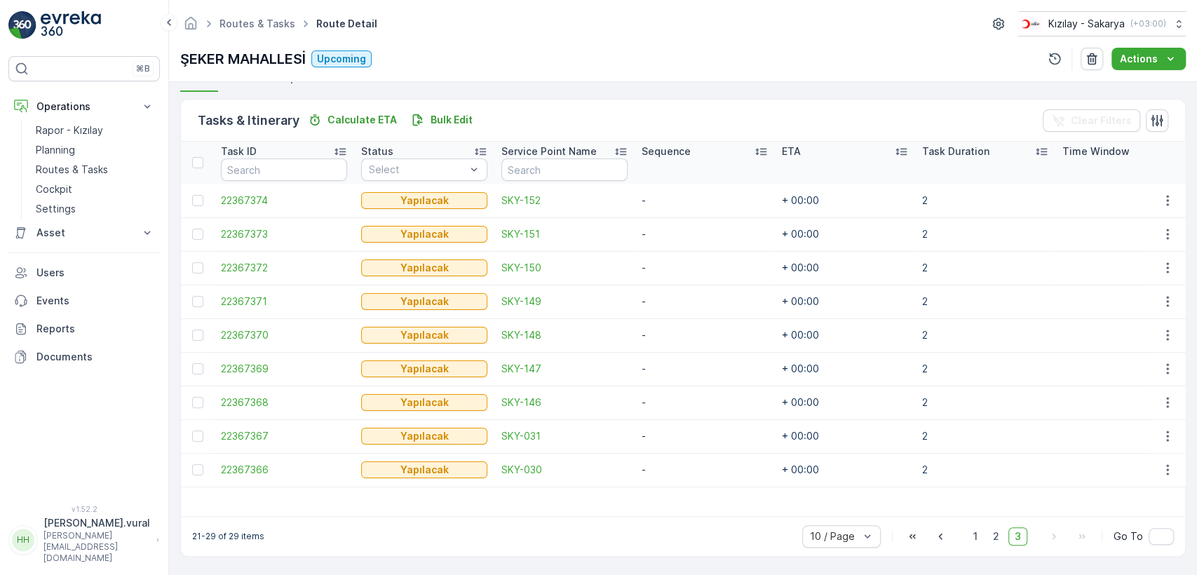
scroll to position [329, 0]
click at [998, 529] on span "2" at bounding box center [995, 536] width 19 height 18
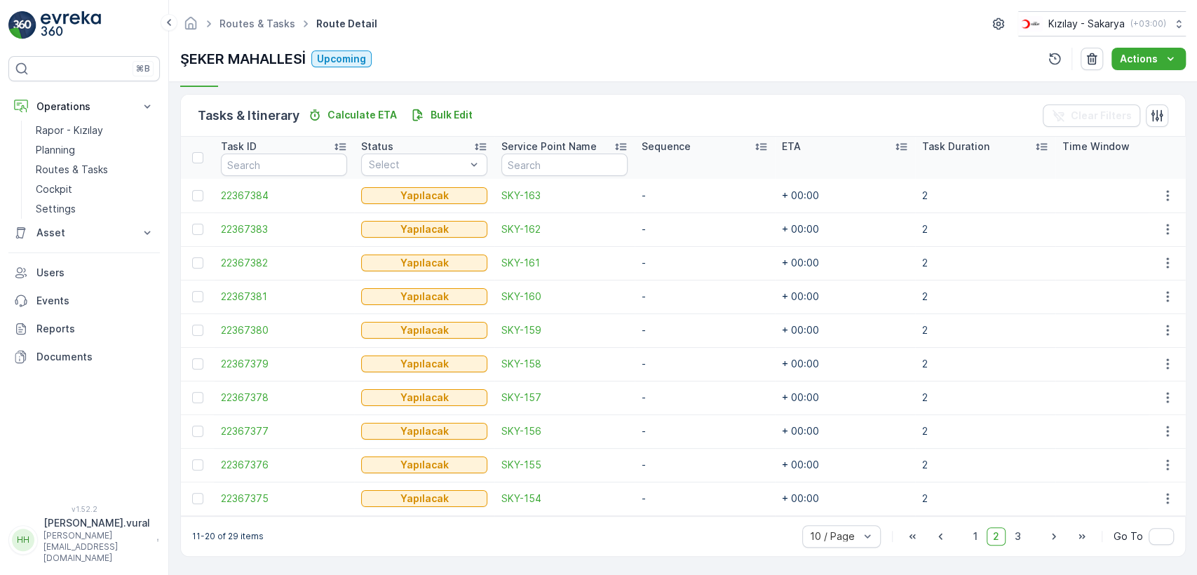
scroll to position [333, 0]
click at [1009, 534] on span "3" at bounding box center [1017, 536] width 19 height 18
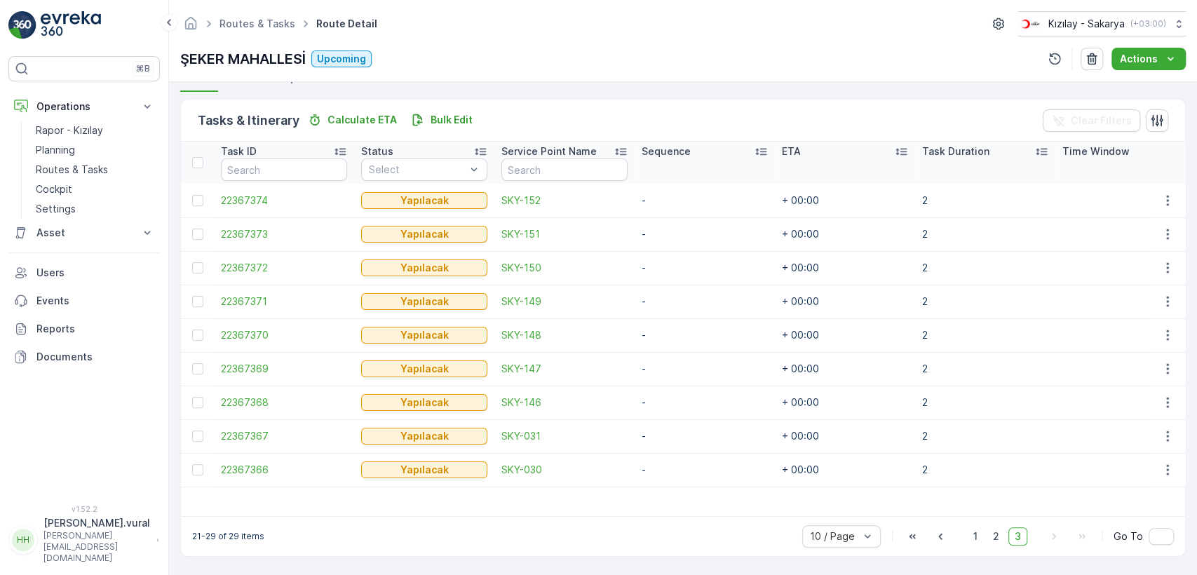
scroll to position [329, 0]
click at [981, 537] on span "1" at bounding box center [975, 536] width 17 height 18
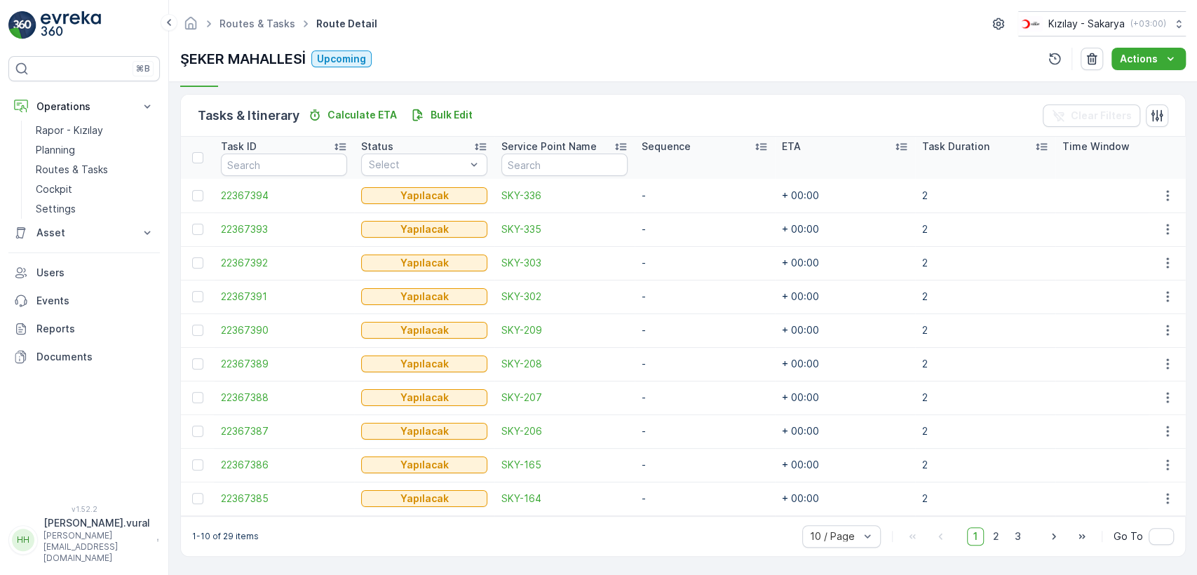
scroll to position [333, 0]
click at [53, 161] on link "Routes & Tasks" at bounding box center [95, 170] width 130 height 20
